Goal: Browse casually

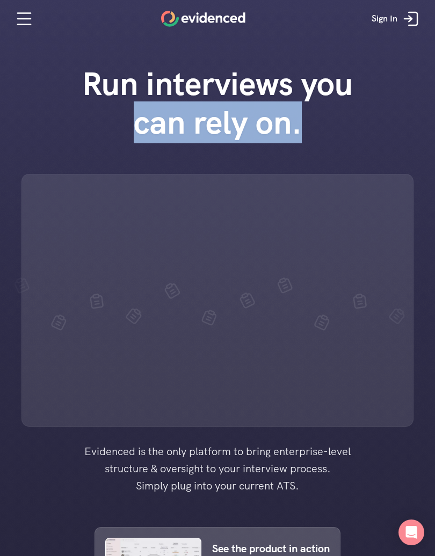
click at [39, 43] on div at bounding box center [217, 519] width 435 height 1039
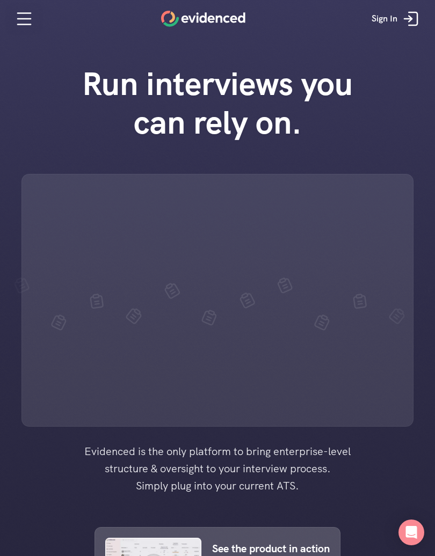
click at [20, 20] on icon at bounding box center [23, 18] width 21 height 21
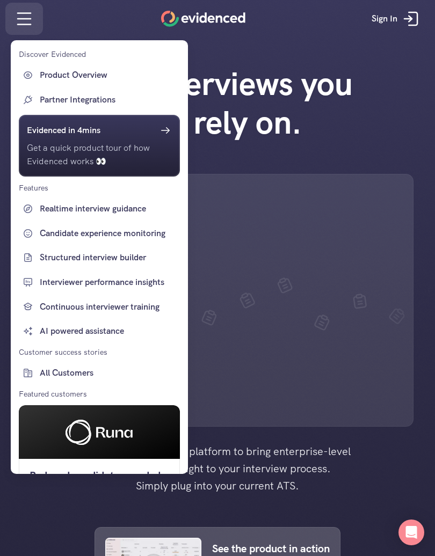
click at [23, 27] on div at bounding box center [217, 278] width 435 height 556
